Goal: Task Accomplishment & Management: Manage account settings

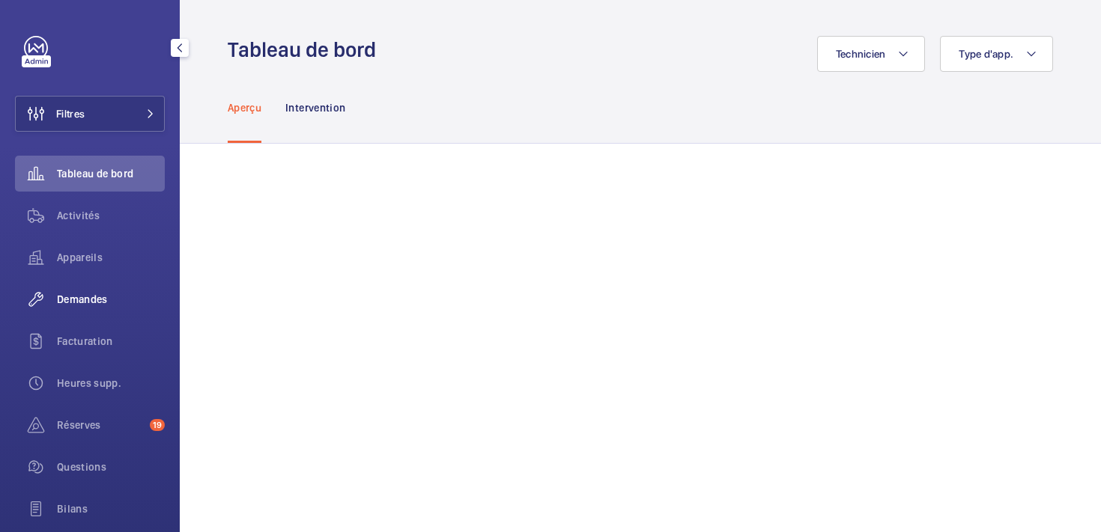
click at [85, 294] on span "Demandes" at bounding box center [111, 299] width 108 height 15
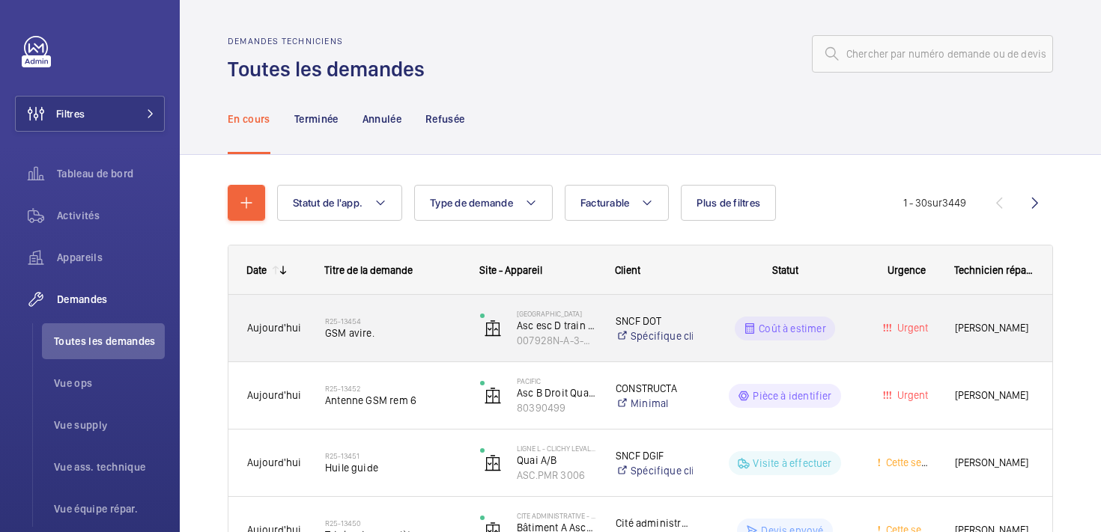
click at [863, 345] on div "Urgent" at bounding box center [897, 328] width 76 height 47
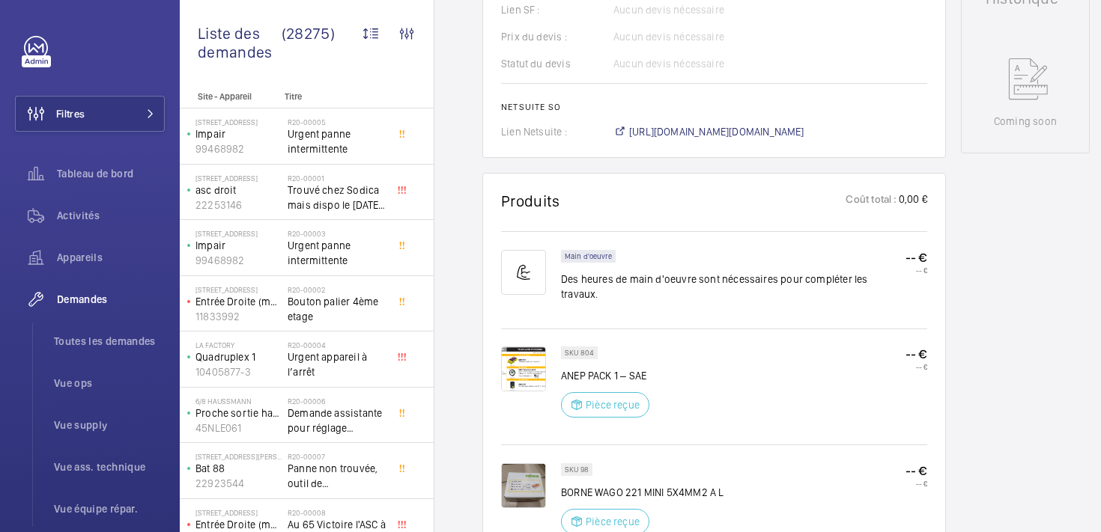
scroll to position [830, 0]
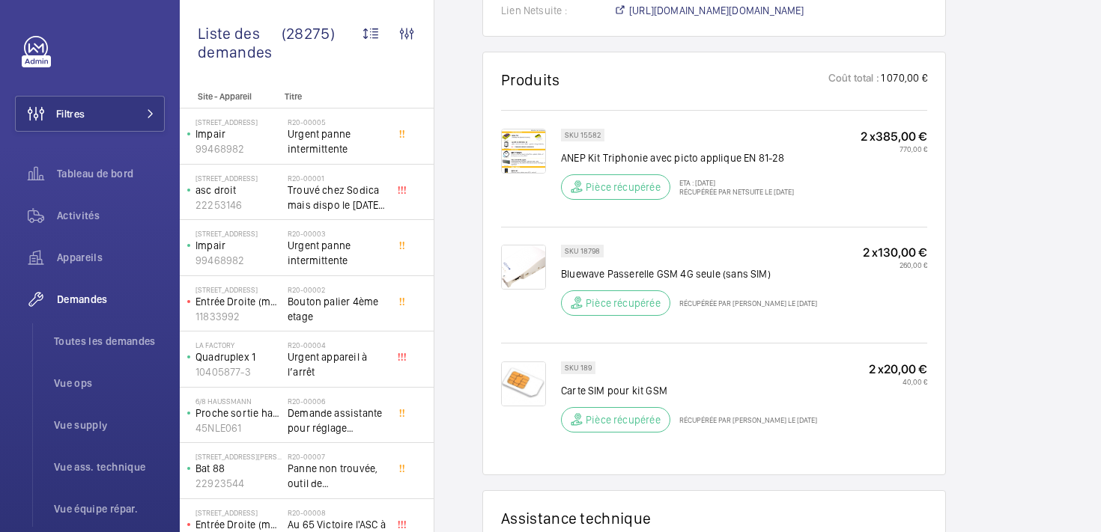
scroll to position [884, 0]
